Goal: Transaction & Acquisition: Book appointment/travel/reservation

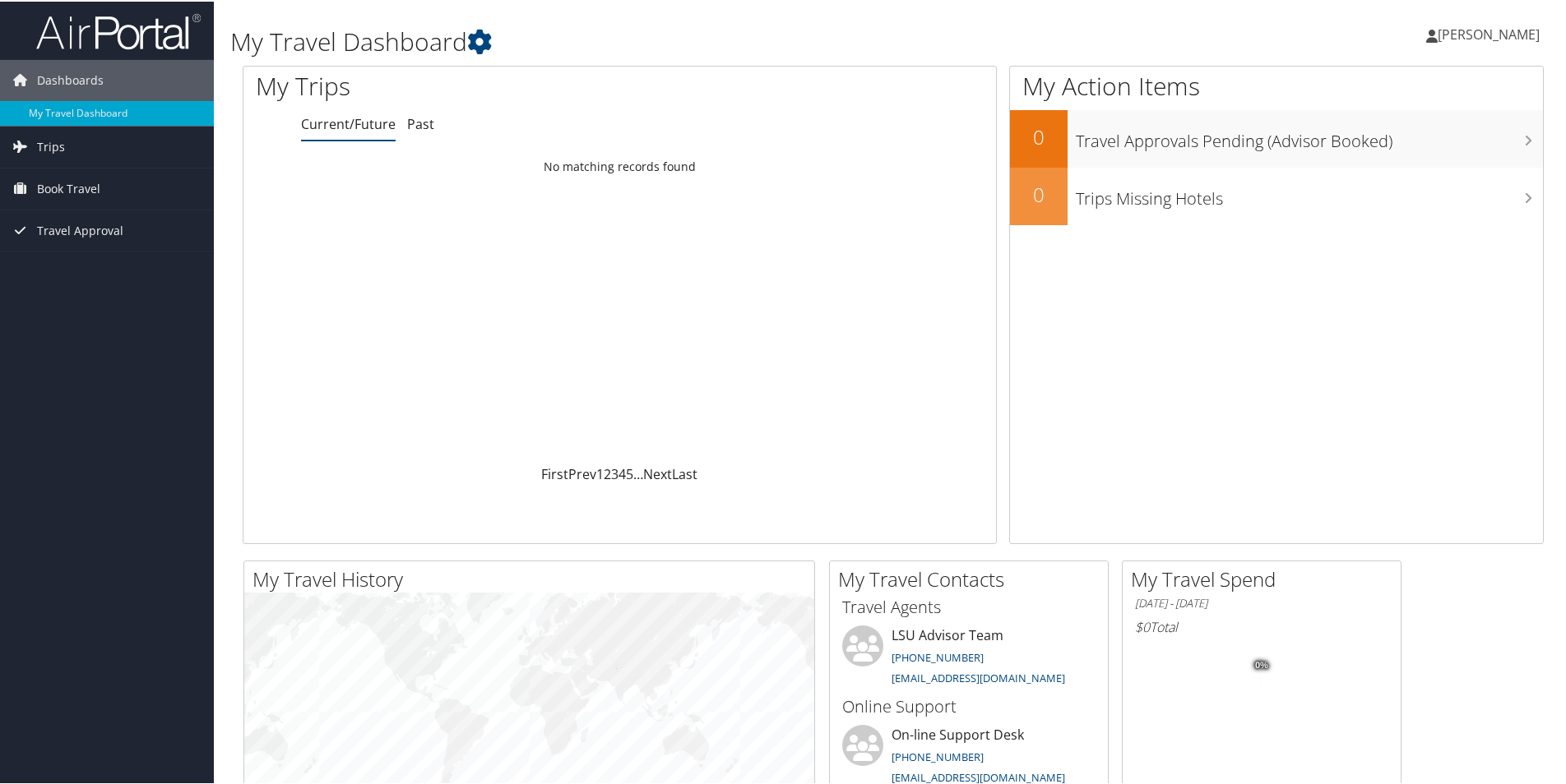
click at [1437, 37] on span "[PERSON_NAME]" at bounding box center [1488, 32] width 102 height 18
click at [1386, 138] on link "View Travel Profile" at bounding box center [1444, 146] width 183 height 28
click at [41, 88] on span "Dashboards" at bounding box center [69, 79] width 67 height 41
click at [87, 164] on span "Book Travel" at bounding box center [68, 163] width 63 height 41
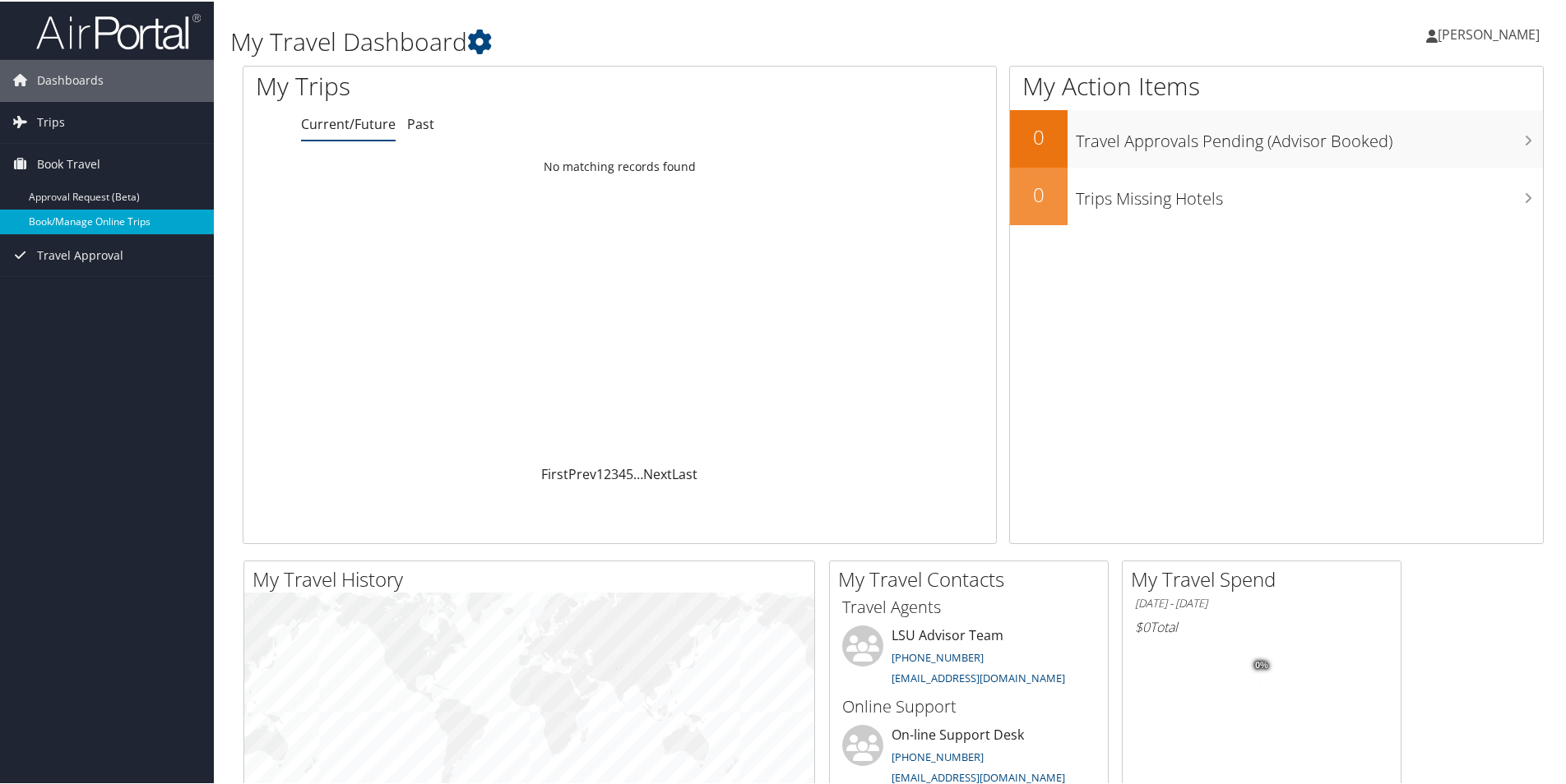
click at [140, 213] on link "Book/Manage Online Trips" at bounding box center [107, 220] width 214 height 24
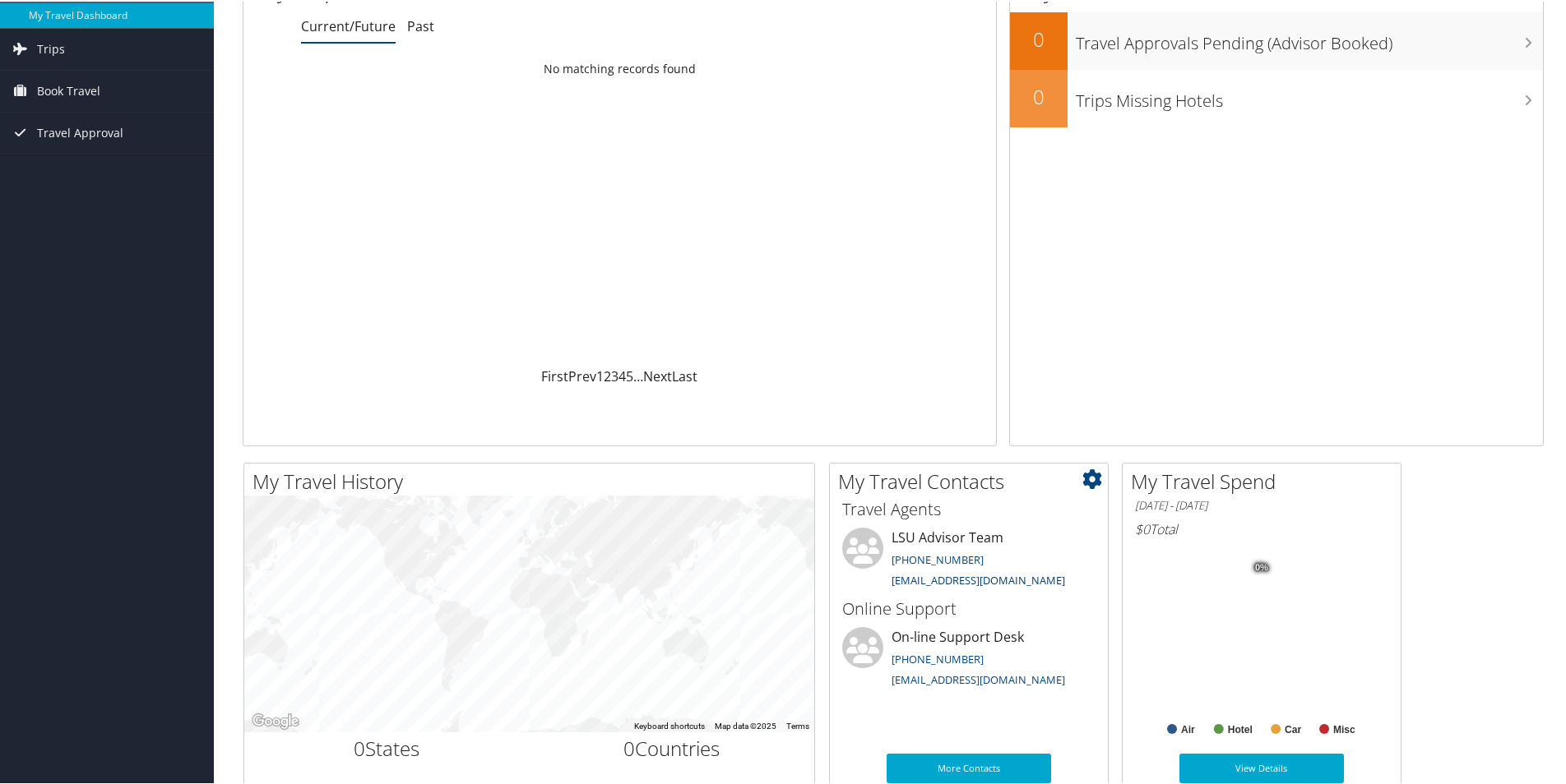
scroll to position [164, 0]
